Goal: Use online tool/utility: Utilize a website feature to perform a specific function

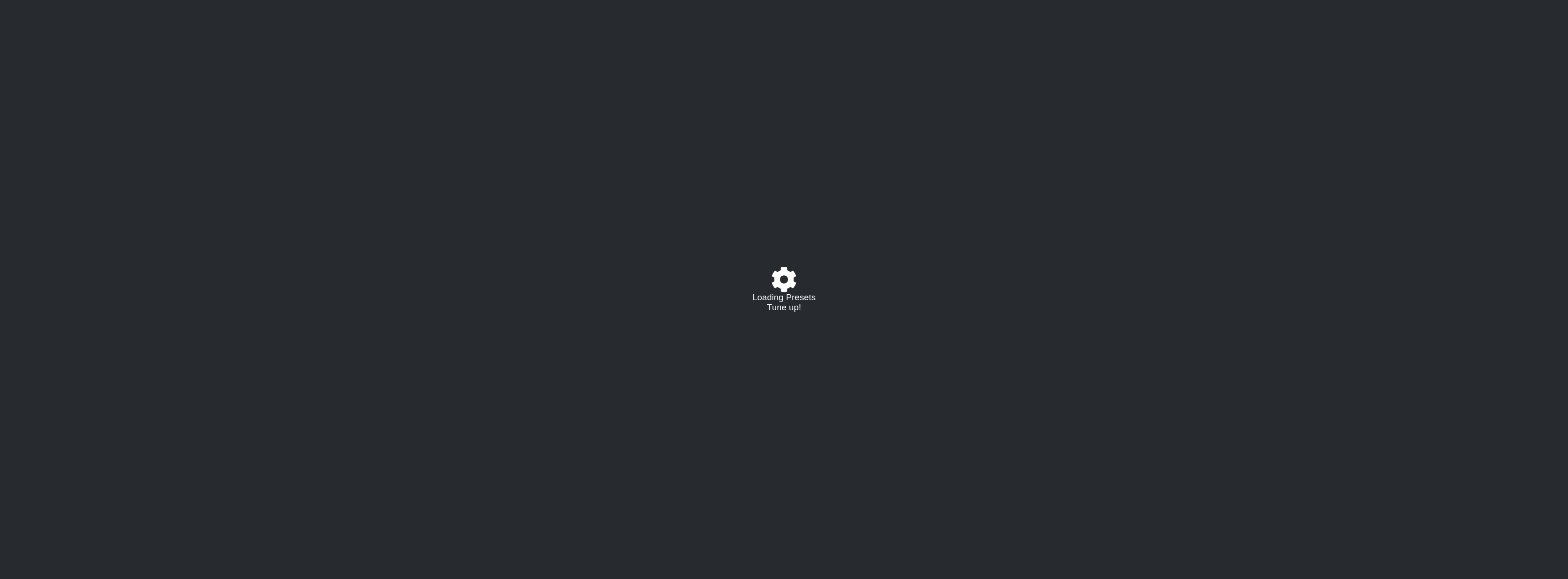
select select "/021796425542"
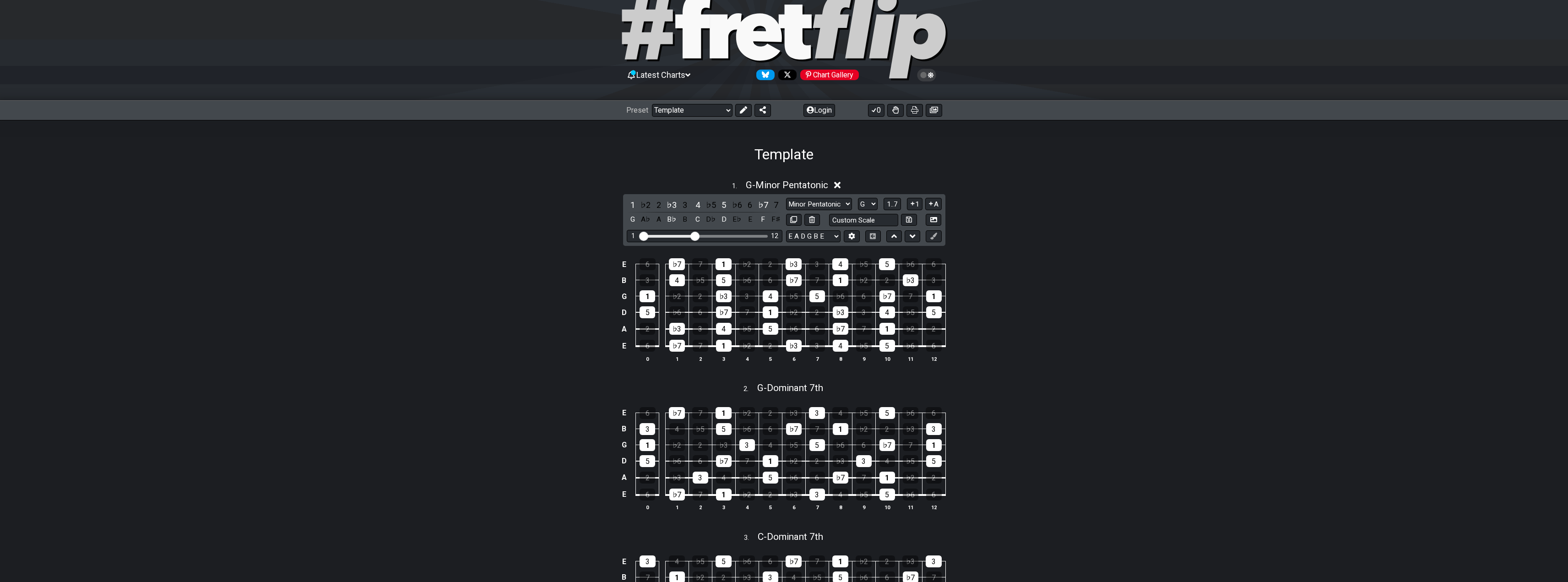
scroll to position [46, 0]
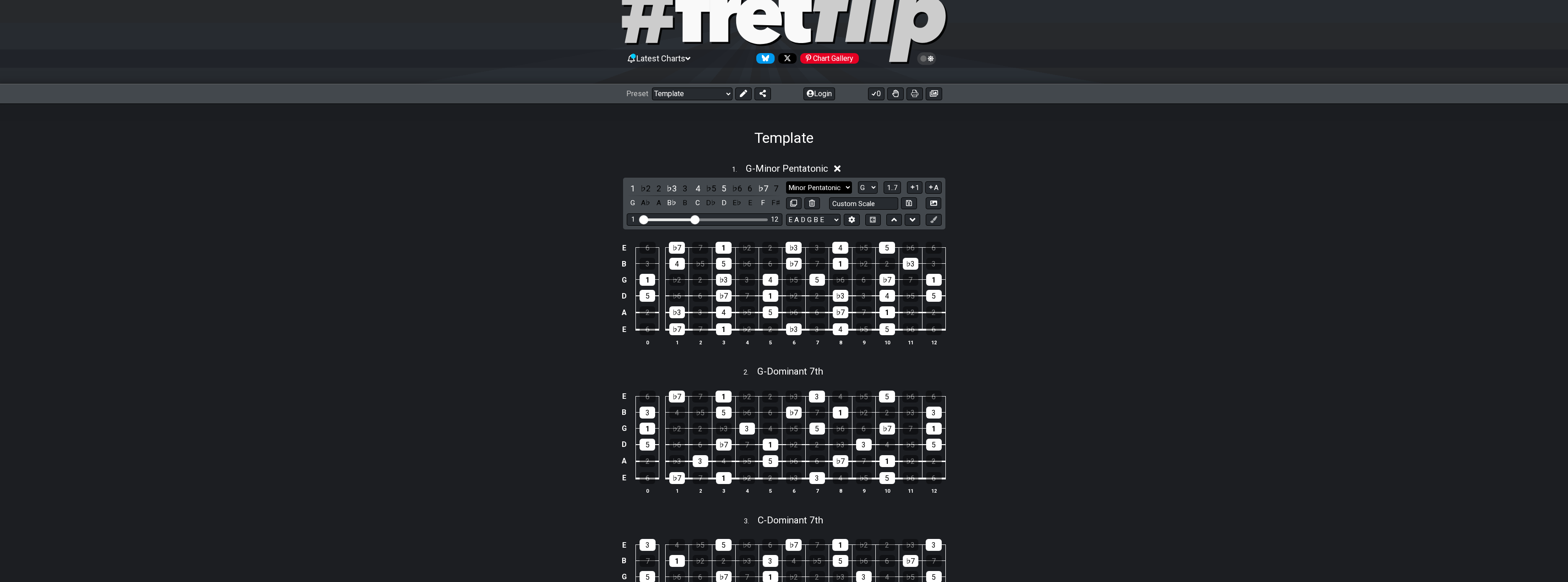
click at [814, 186] on select "Minor Pentatonic New Scale Minor Pentatonic Major Pentatonic Minor Blues Major …" at bounding box center [819, 188] width 66 height 12
click at [1121, 187] on div "1 . G - Minor Pentatonic 1 ♭2 2 ♭3 3 4 ♭5 5 ♭6 6 ♭7 7 G A♭ A B♭ B C D♭ D E♭ E F…" at bounding box center [784, 258] width 1568 height 201
click at [689, 88] on select "Welcome to #fretflip! Template Custom Preset Minor Pentatonic Major Pentatonic …" at bounding box center [692, 94] width 81 height 13
click at [414, 184] on div "1 . G - Minor Pentatonic 1 ♭2 2 ♭3 3 4 ♭5 5 ♭6 6 ♭7 7 G A♭ A B♭ B C D♭ D E♭ E F…" at bounding box center [784, 258] width 1568 height 201
click at [811, 223] on select "E A D G B E E A D G B E E A D G B E B E A D F♯ B A D G C E A D A D G B E E♭ A♭ …" at bounding box center [813, 220] width 54 height 12
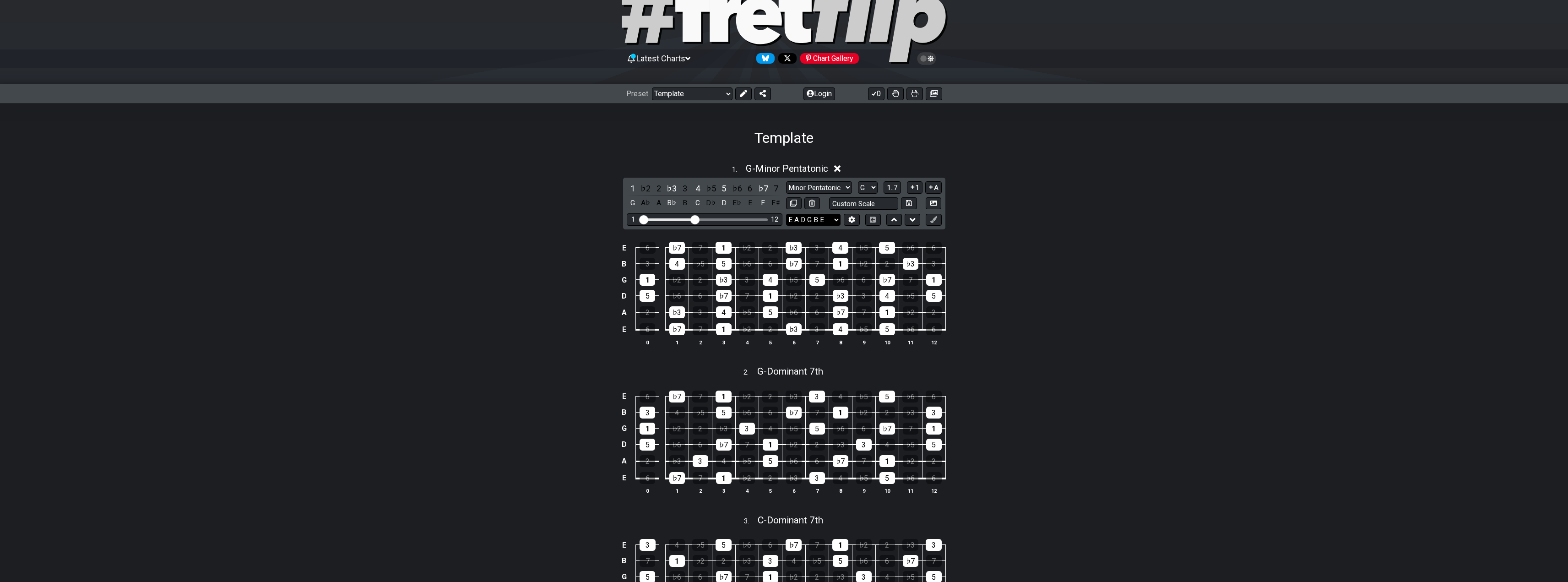
click at [809, 222] on select "E A D G B E E A D G B E E A D G B E B E A D F♯ B A D G C E A D A D G B E E♭ A♭ …" at bounding box center [813, 220] width 54 height 12
click at [805, 190] on select "Minor Pentatonic New Scale Minor Pentatonic Major Pentatonic Minor Blues Major …" at bounding box center [819, 188] width 66 height 12
click at [806, 190] on select "Minor Pentatonic New Scale Minor Pentatonic Major Pentatonic Minor Blues Major …" at bounding box center [819, 188] width 66 height 12
click at [862, 183] on select "A♭ A A♯ B♭ B C C♯ D♭ D D♯ E♭ E F F♯ G♭ G G♯" at bounding box center [867, 188] width 20 height 12
select select "B"
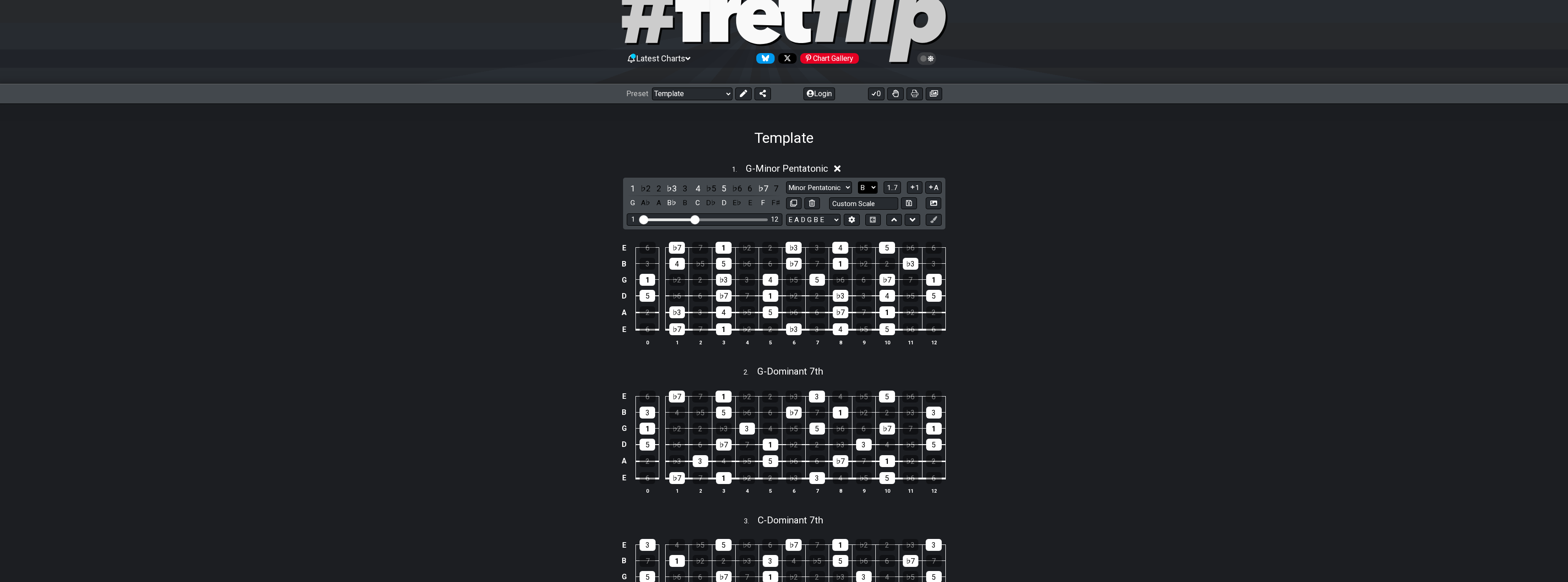
click at [858, 182] on select "A♭ A A♯ B♭ B C C♯ D♭ D D♯ E♭ E F F♯ G♭ G G♯" at bounding box center [867, 188] width 20 height 12
